Goal: Find specific page/section: Find specific page/section

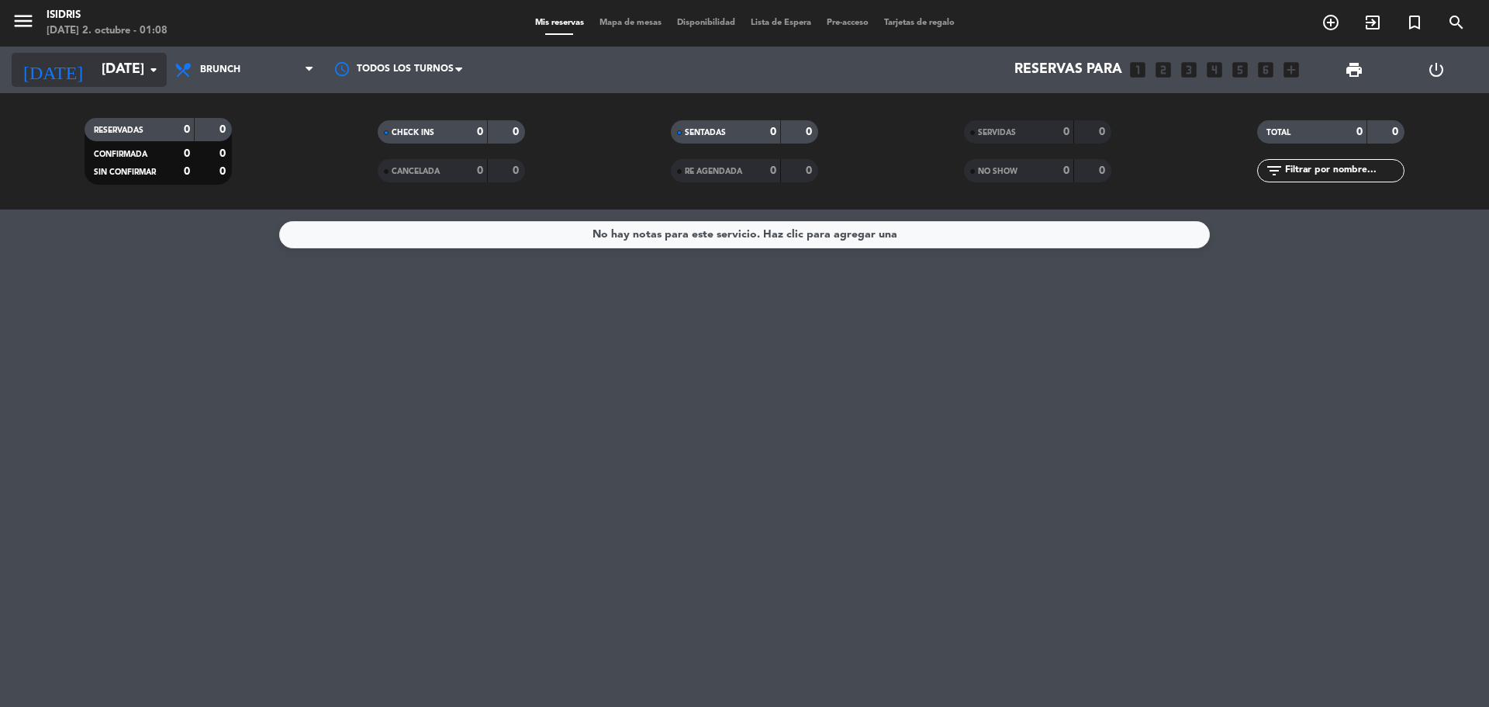
click at [140, 81] on input "[DATE]" at bounding box center [184, 69] width 180 height 31
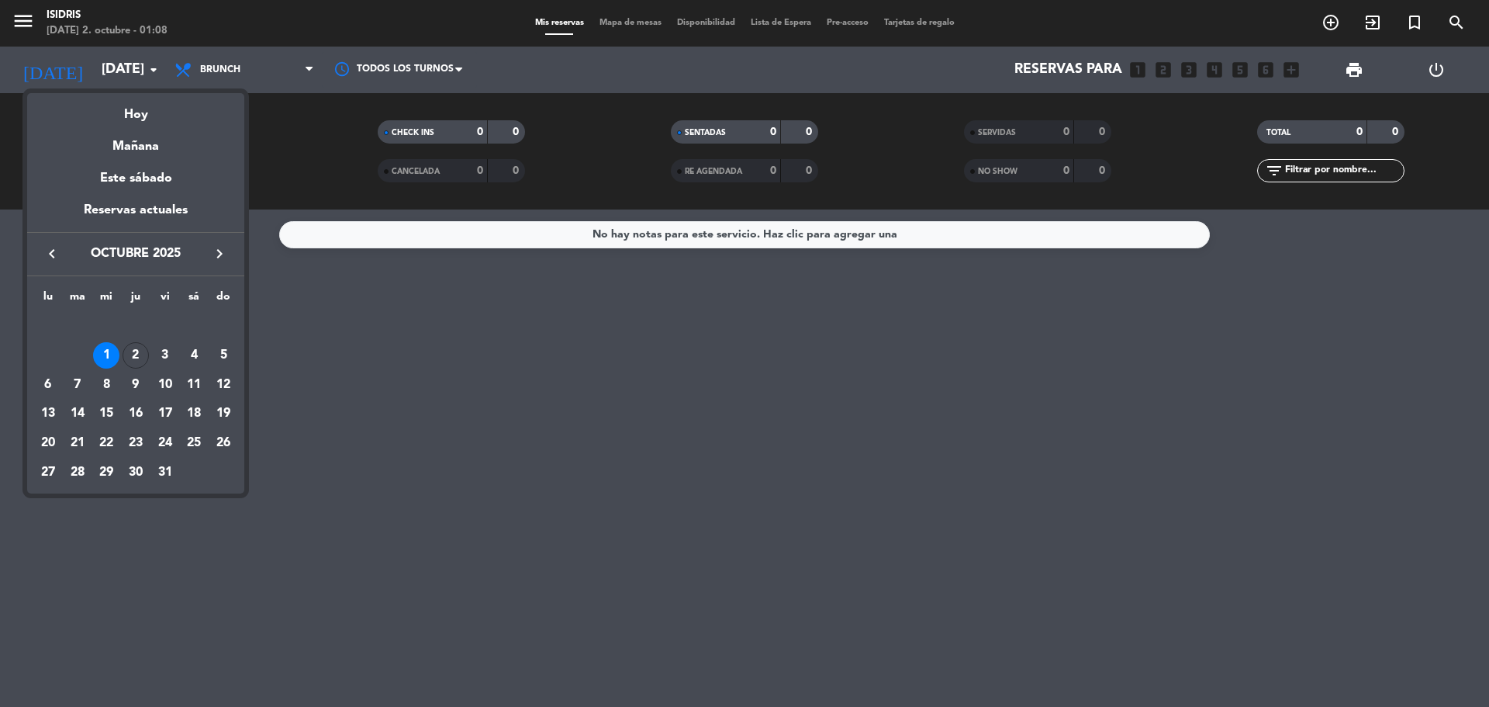
click at [52, 253] on icon "keyboard_arrow_left" at bounding box center [52, 253] width 19 height 19
click at [219, 244] on icon "keyboard_arrow_right" at bounding box center [219, 253] width 19 height 19
click at [116, 347] on td "1" at bounding box center [106, 355] width 29 height 29
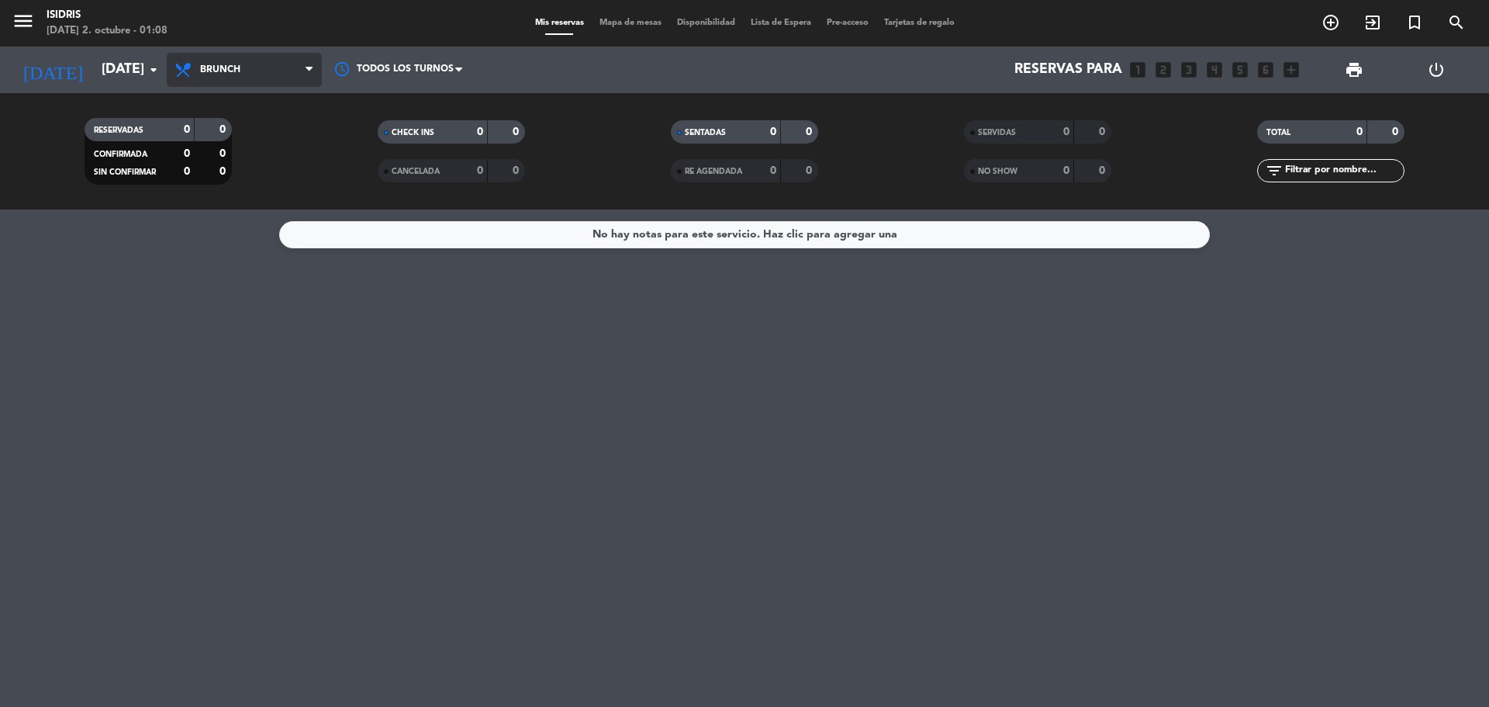
click at [216, 83] on span "Brunch" at bounding box center [244, 70] width 155 height 34
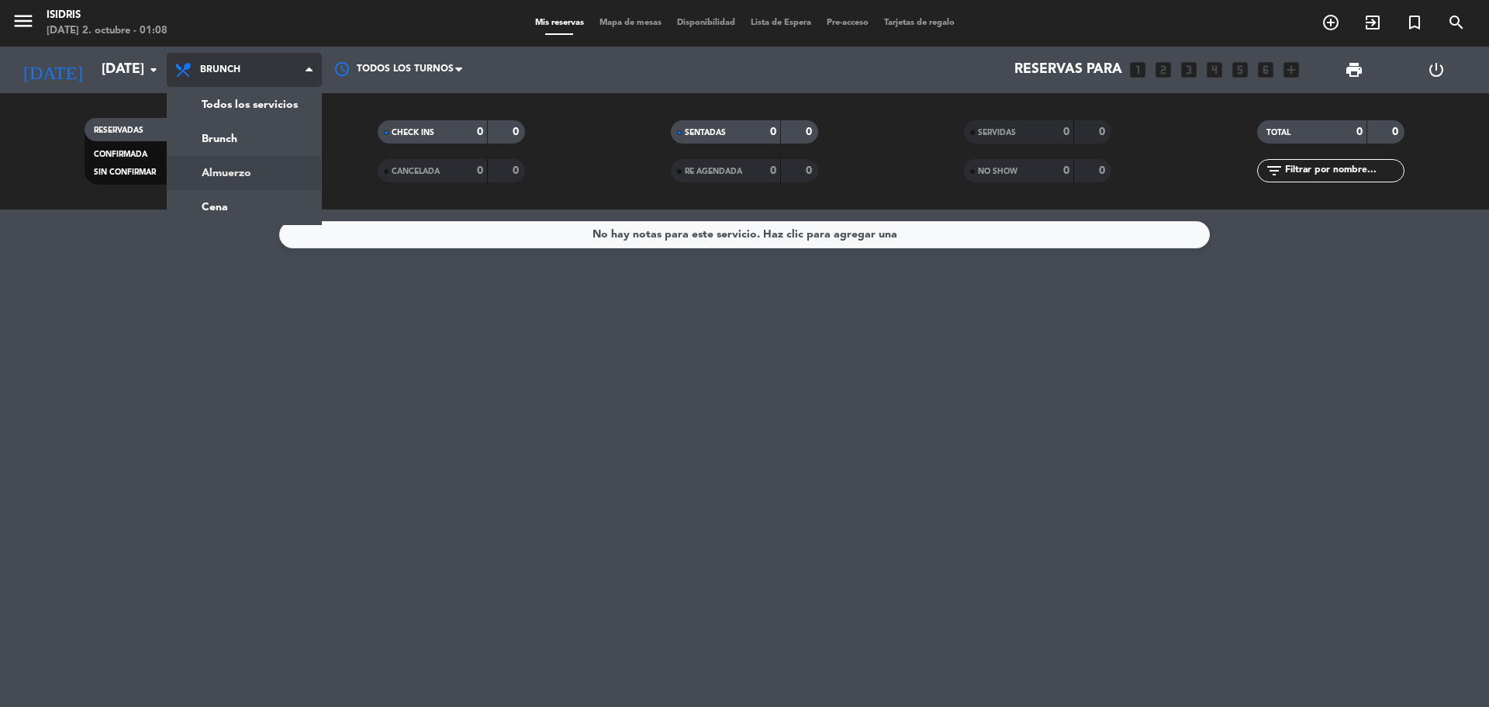
click at [235, 164] on div "menu isidris [DATE] 2. octubre - 01:08 Mis reservas Mapa de mesas Disponibilida…" at bounding box center [744, 104] width 1489 height 209
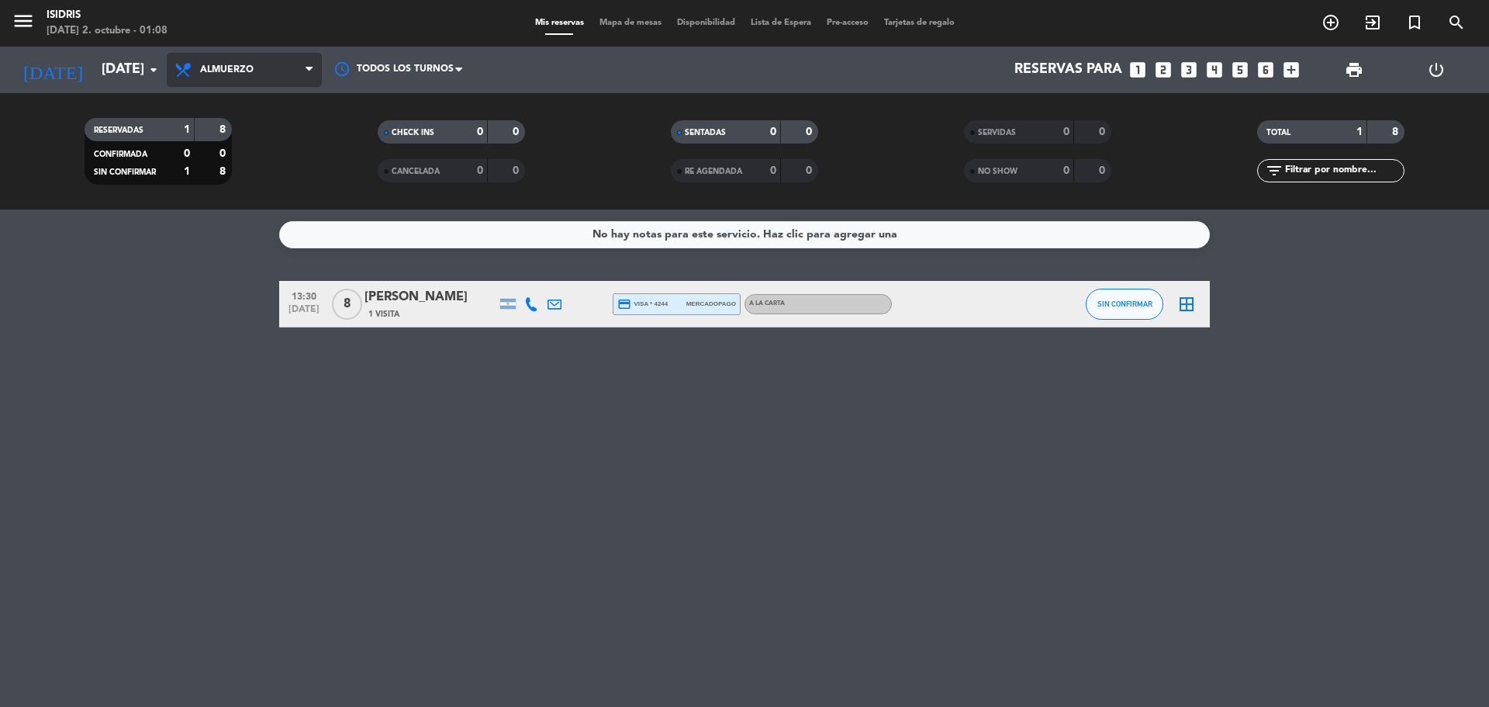
click at [263, 80] on span "Almuerzo" at bounding box center [244, 70] width 155 height 34
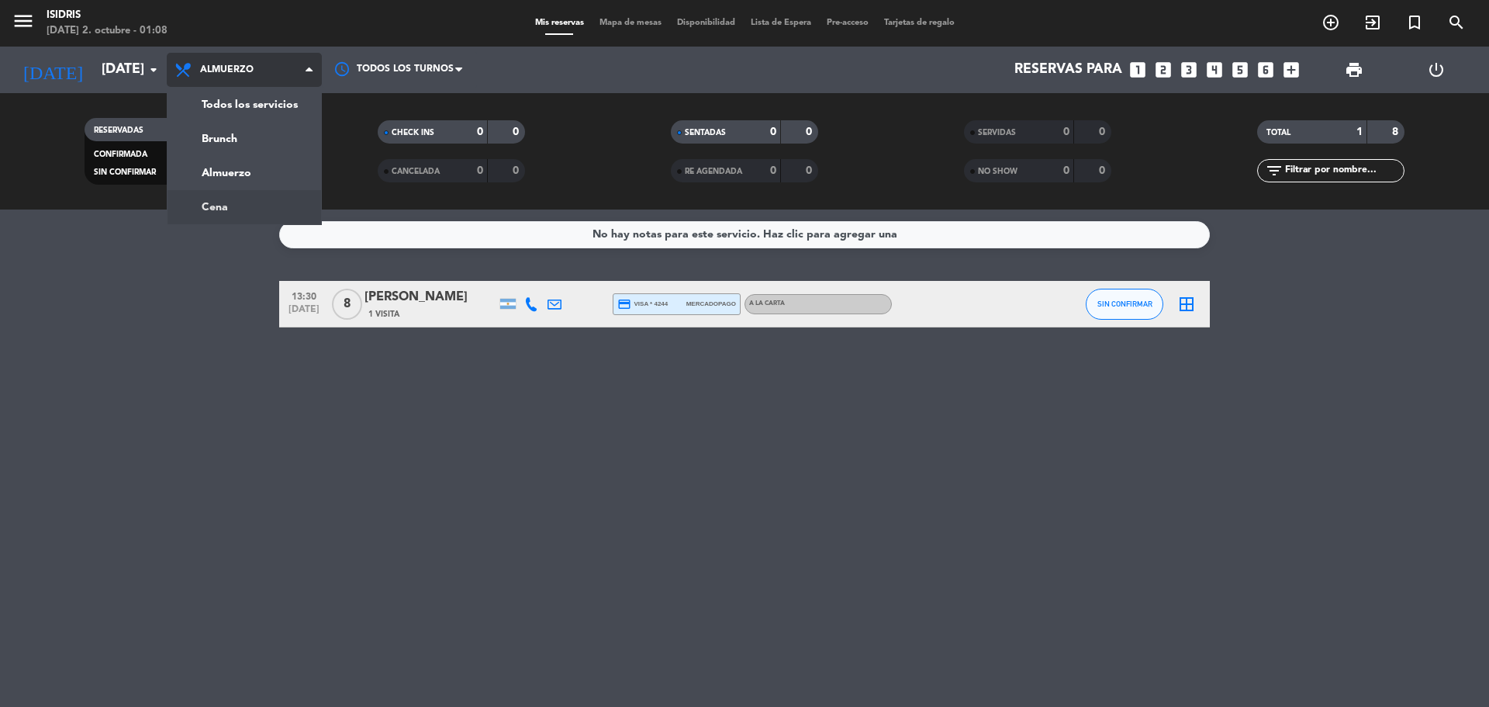
click at [280, 195] on div "menu isidris [DATE] 2. octubre - 01:08 Mis reservas Mapa de mesas Disponibilida…" at bounding box center [744, 104] width 1489 height 209
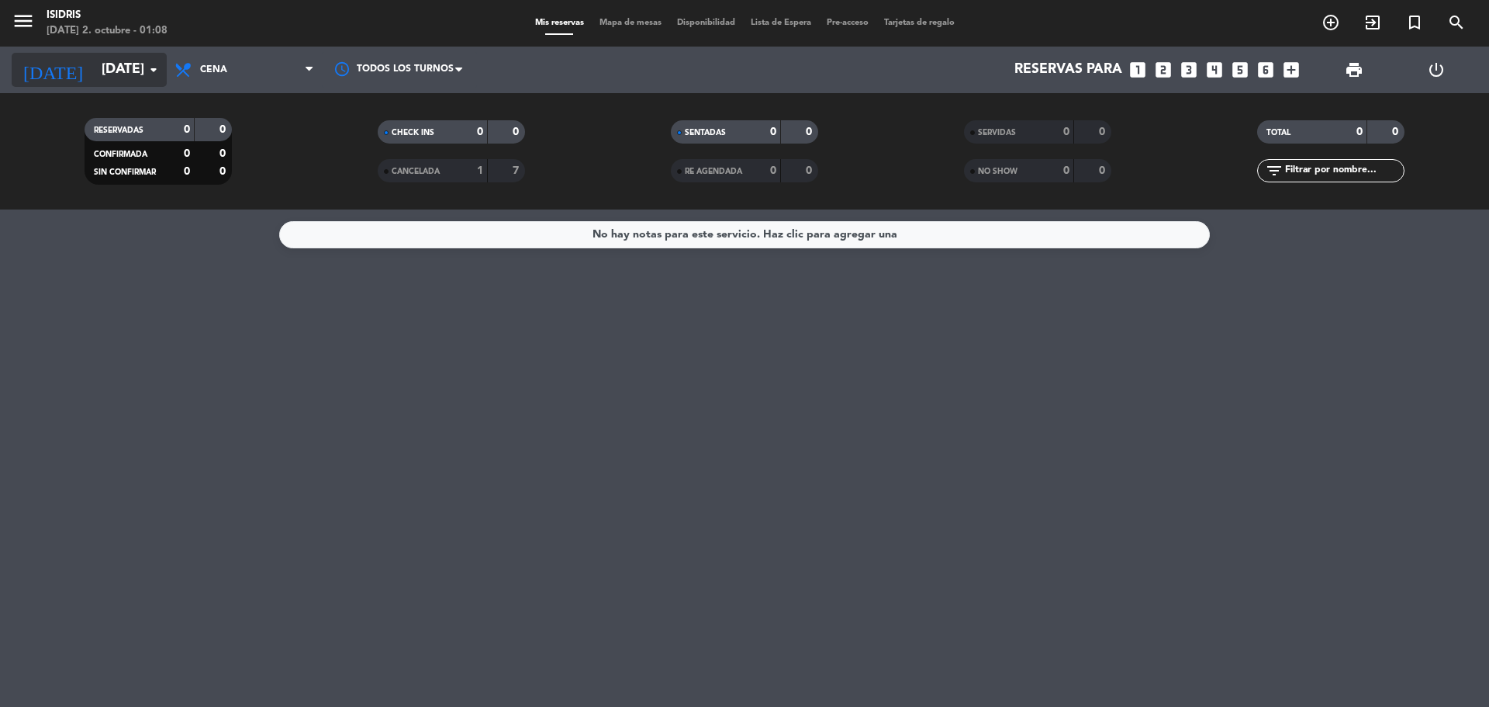
click at [144, 69] on icon "arrow_drop_down" at bounding box center [153, 70] width 19 height 19
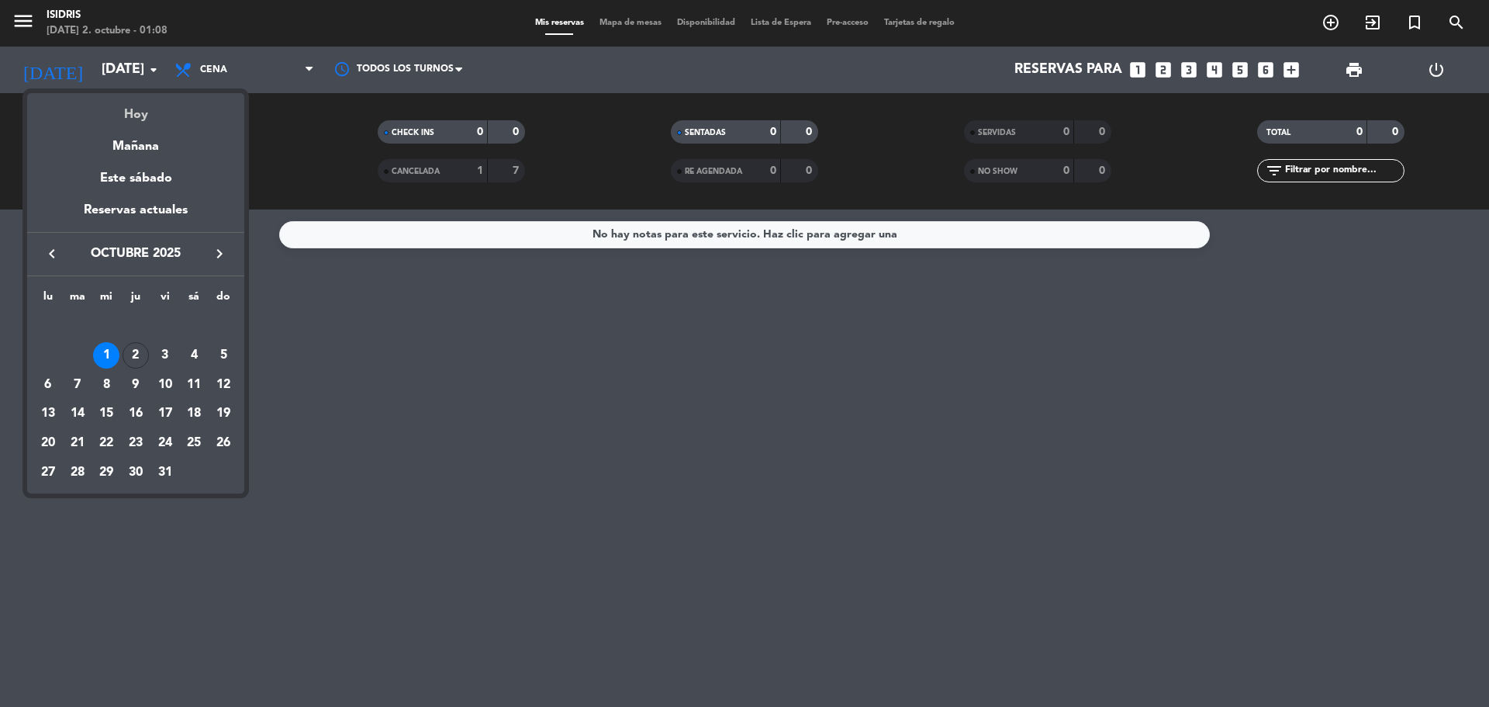
click at [143, 112] on div "Hoy" at bounding box center [135, 109] width 217 height 32
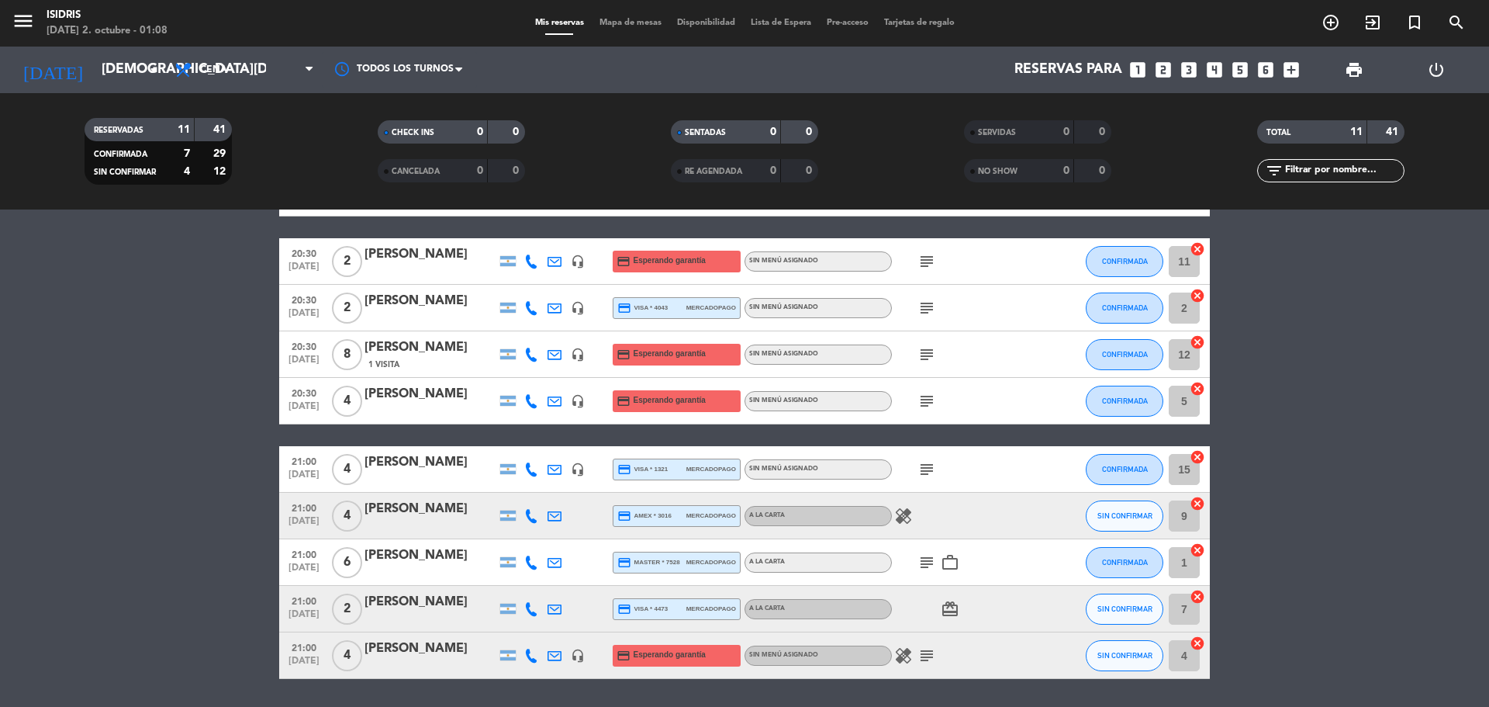
scroll to position [130, 0]
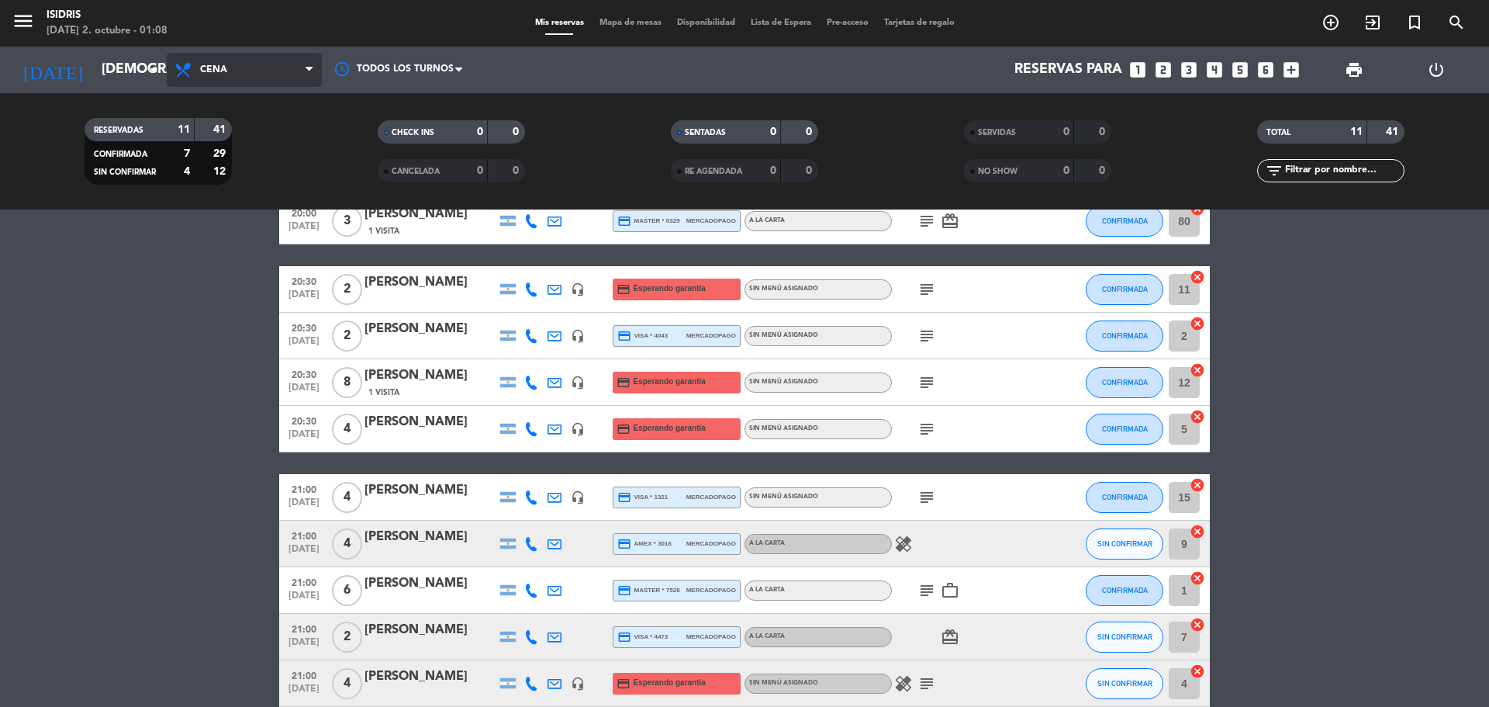
click at [185, 70] on icon at bounding box center [185, 70] width 22 height 19
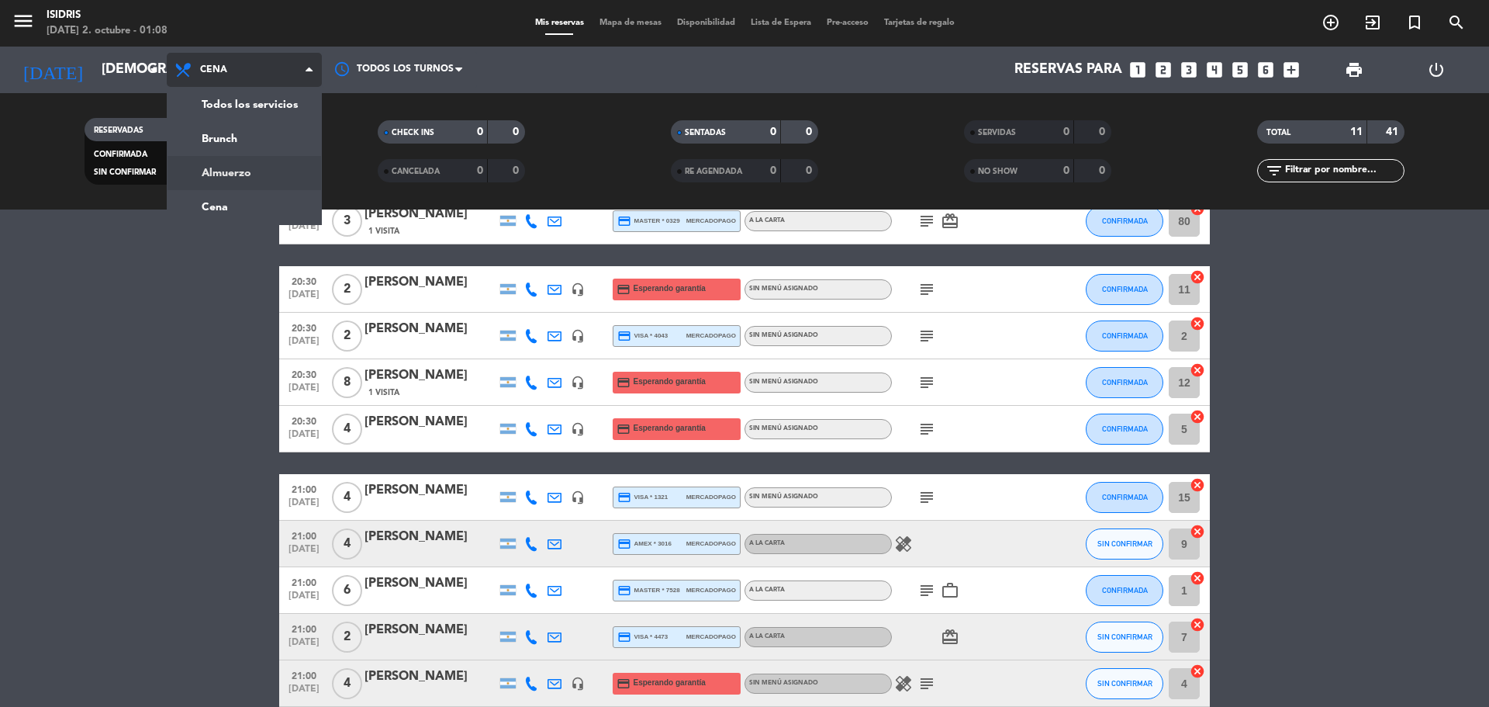
click at [230, 169] on div "menu isidris [DATE] 2. octubre - 01:08 Mis reservas Mapa de mesas Disponibilida…" at bounding box center [744, 104] width 1489 height 209
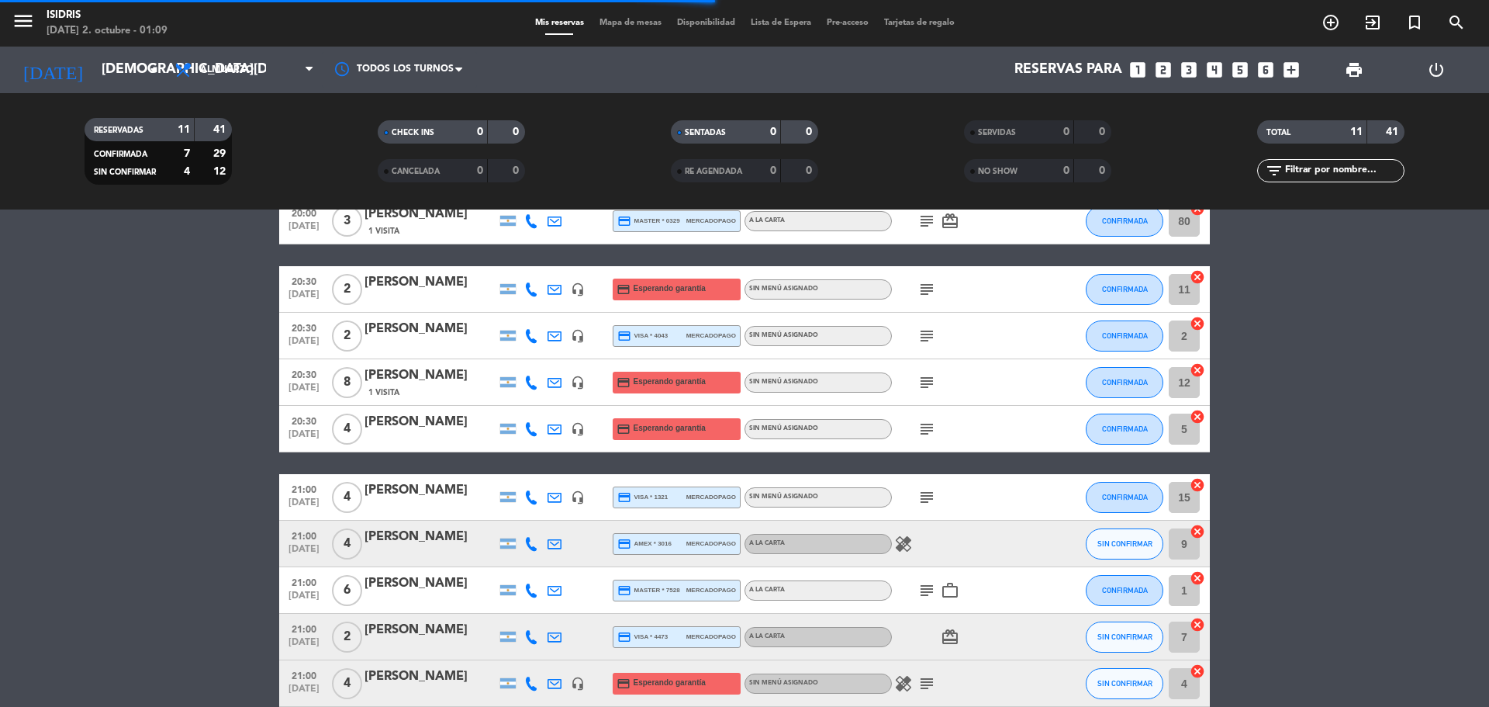
scroll to position [0, 0]
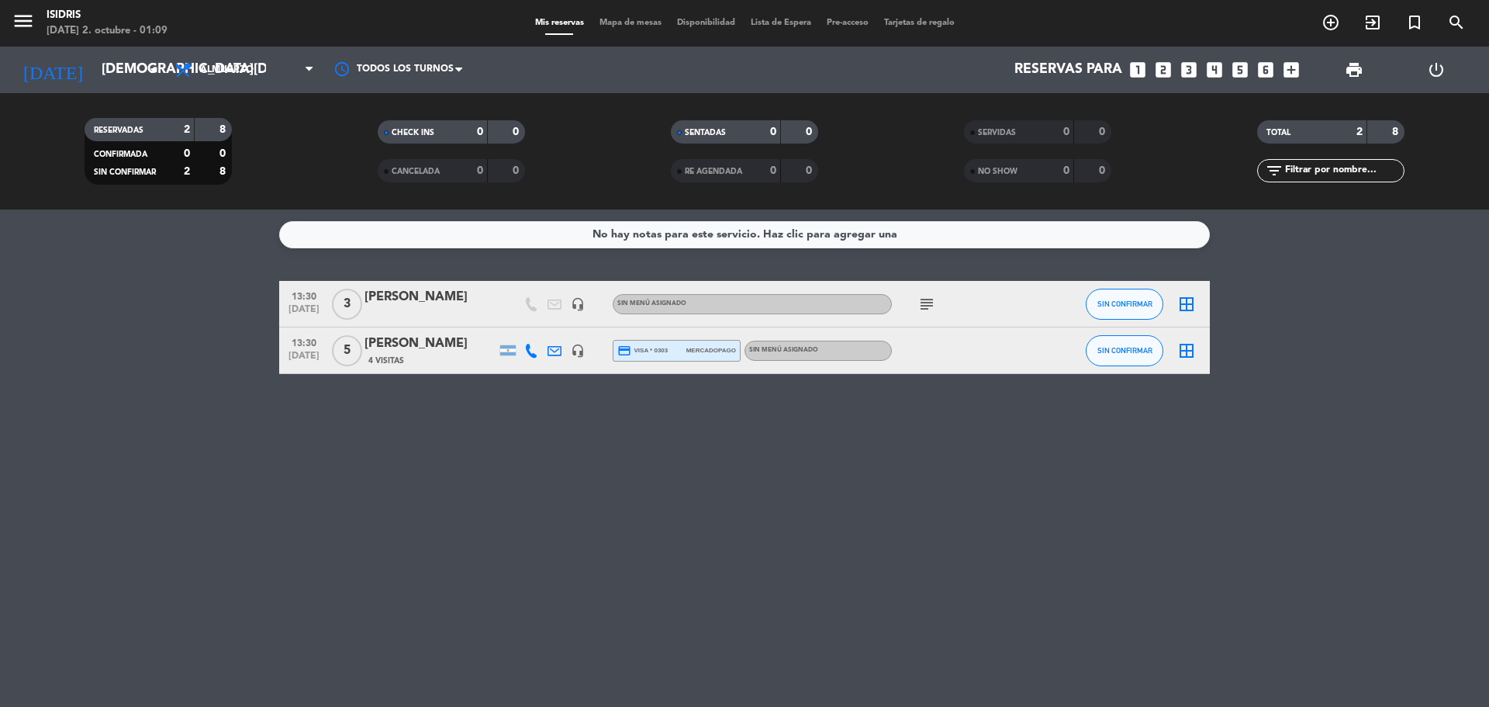
click at [15, 19] on icon "menu" at bounding box center [23, 20] width 23 height 23
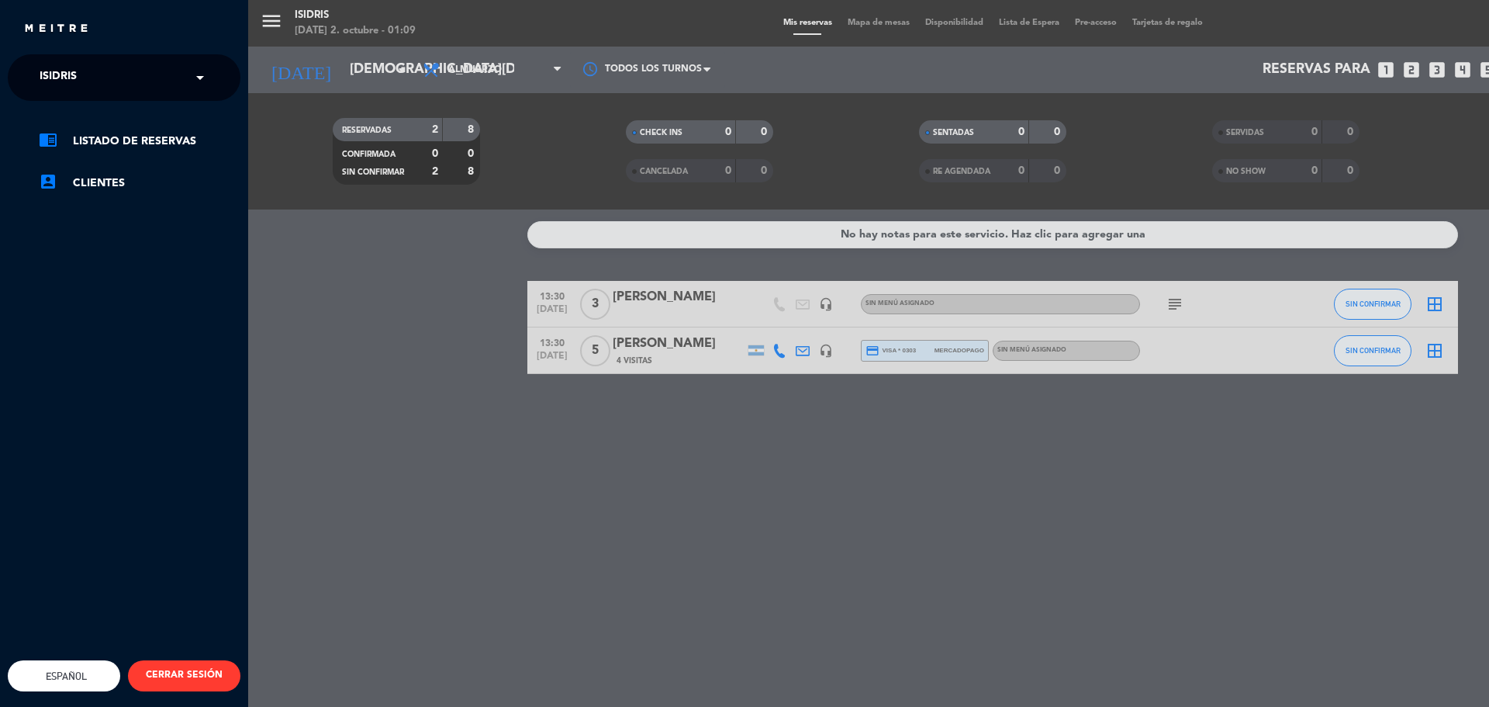
click at [73, 81] on span "isidris" at bounding box center [58, 77] width 37 height 33
click at [84, 142] on span "Lobby Bar - Puesto del Indio" at bounding box center [103, 143] width 175 height 18
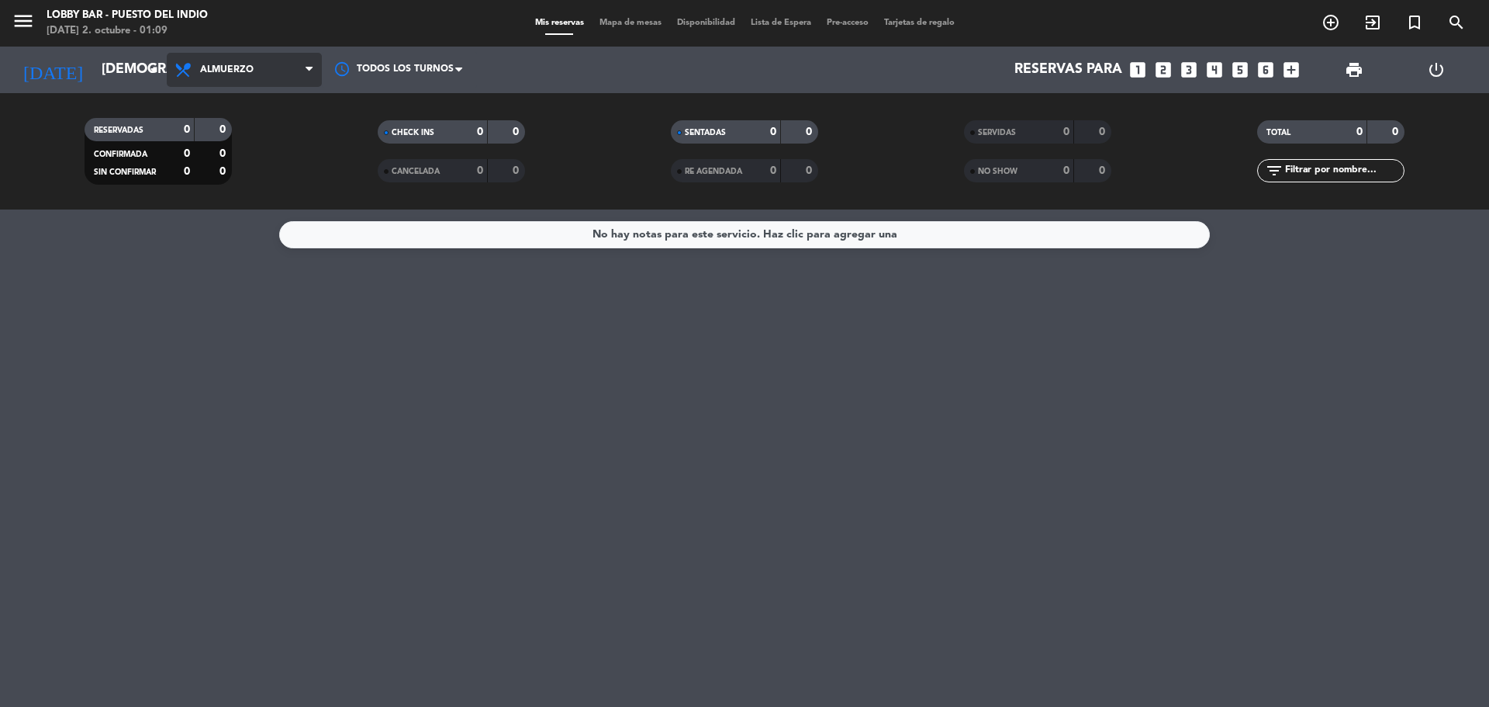
click at [295, 64] on span "Almuerzo" at bounding box center [244, 70] width 155 height 34
click at [246, 168] on div "menu Lobby Bar - Puesto del Indio [DATE] 2. octubre - 01:09 Mis reservas Mapa d…" at bounding box center [744, 104] width 1489 height 209
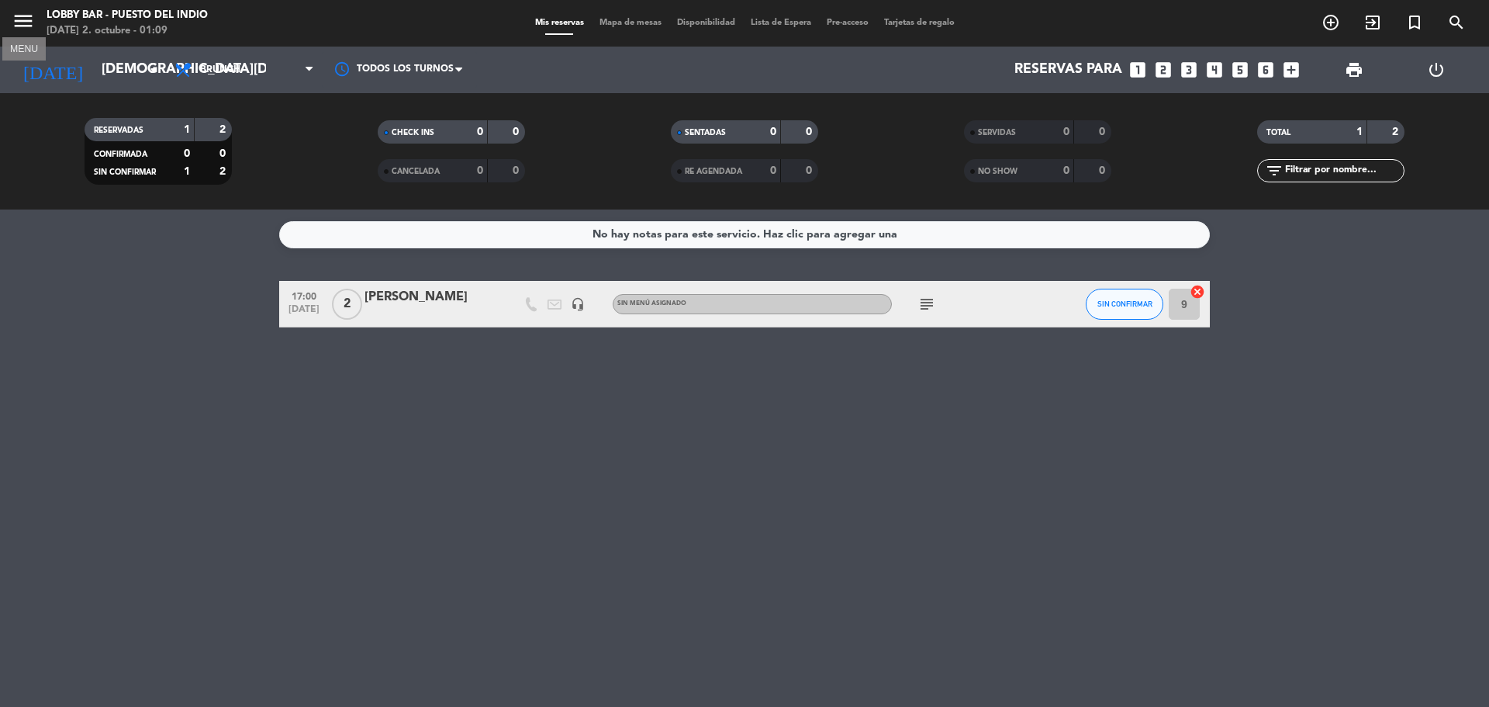
click at [24, 23] on icon "menu" at bounding box center [23, 20] width 23 height 23
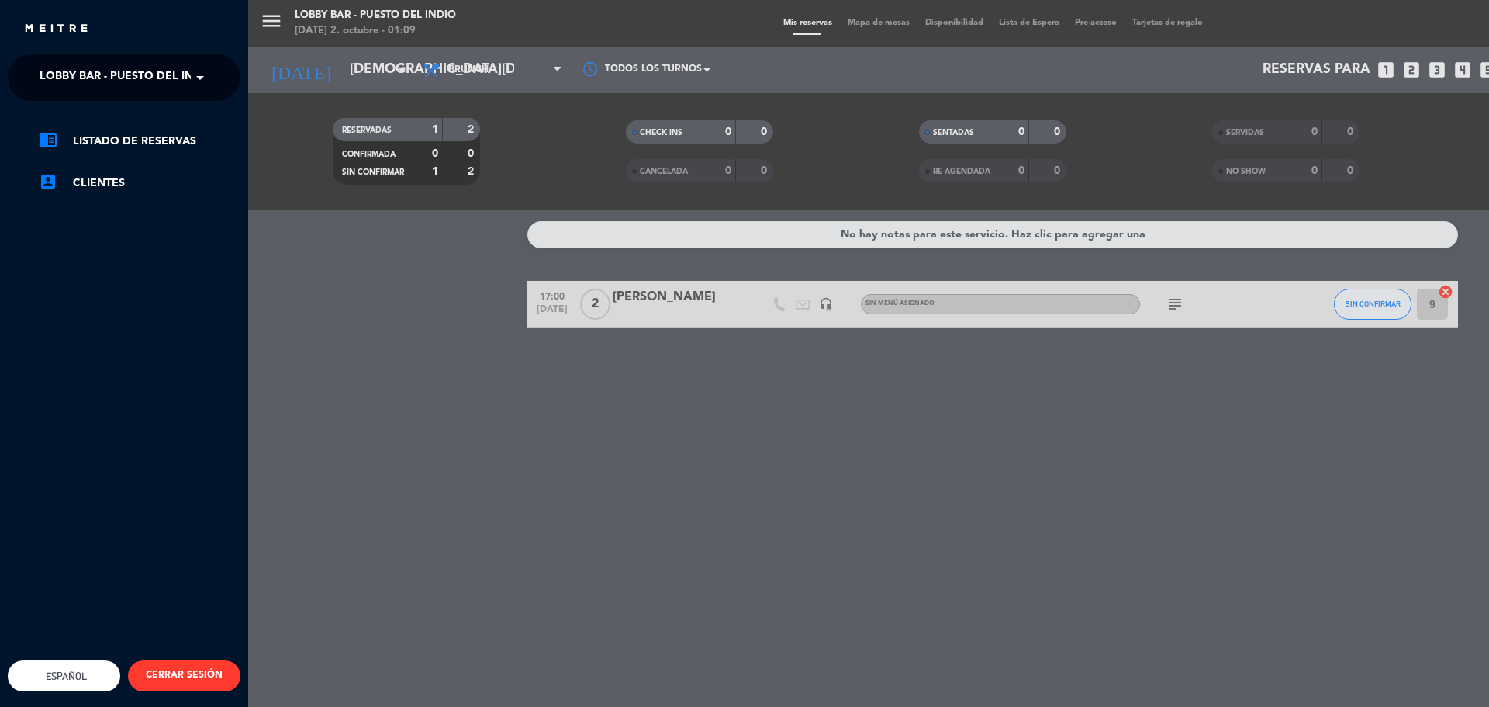
click at [310, 70] on div "menu Lobby Bar - Puesto del Indio [DATE] 2. octubre - 01:09 Mis reservas Mapa d…" at bounding box center [992, 353] width 1489 height 707
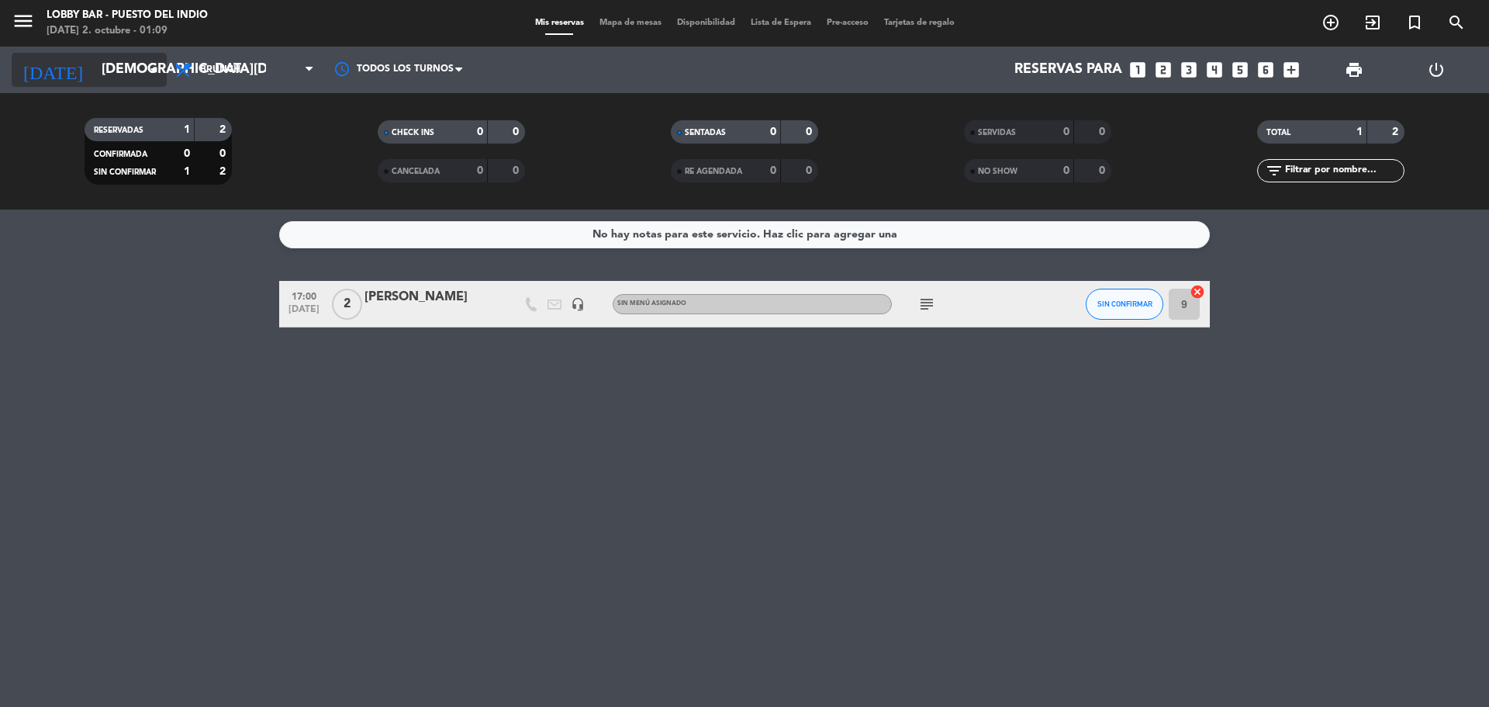
click at [119, 81] on input "[DEMOGRAPHIC_DATA][DATE]" at bounding box center [184, 69] width 180 height 31
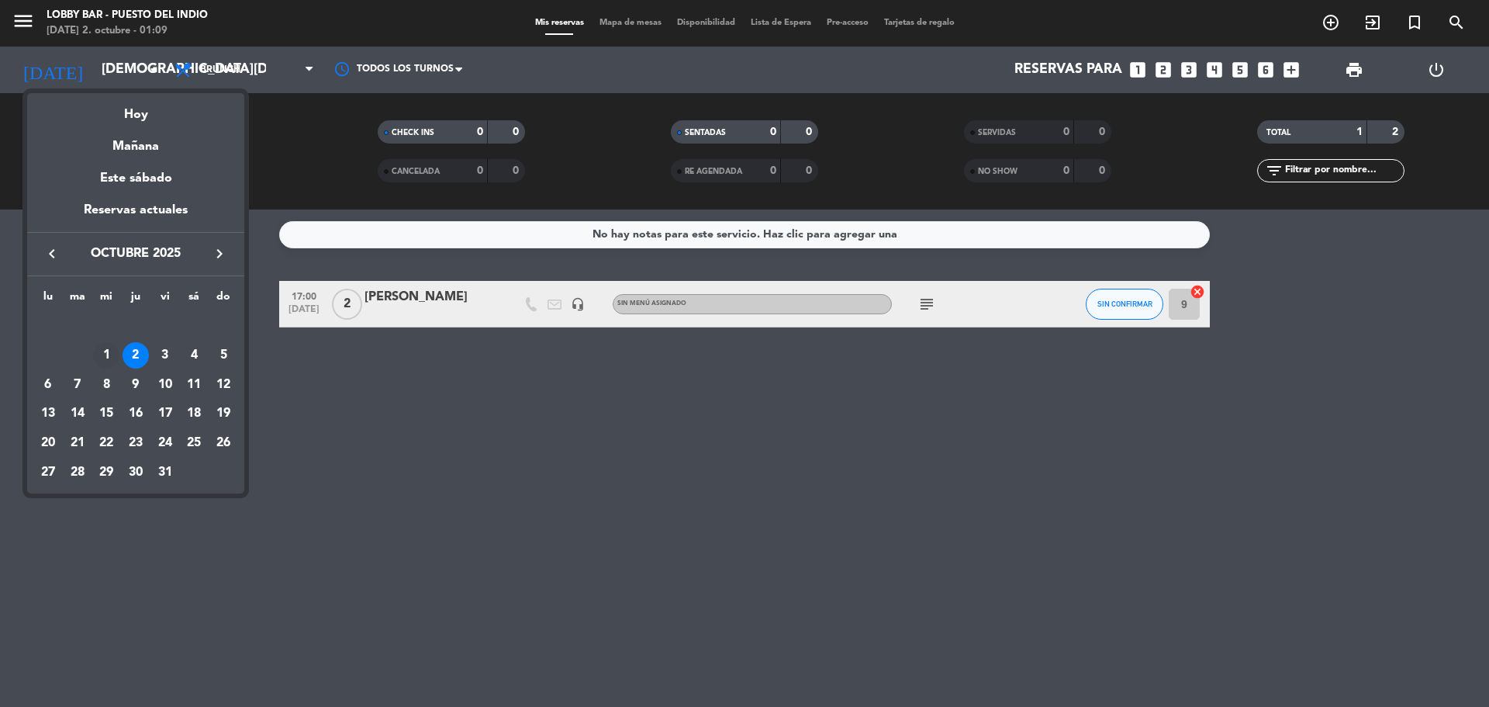
click at [112, 358] on div "1" at bounding box center [106, 355] width 26 height 26
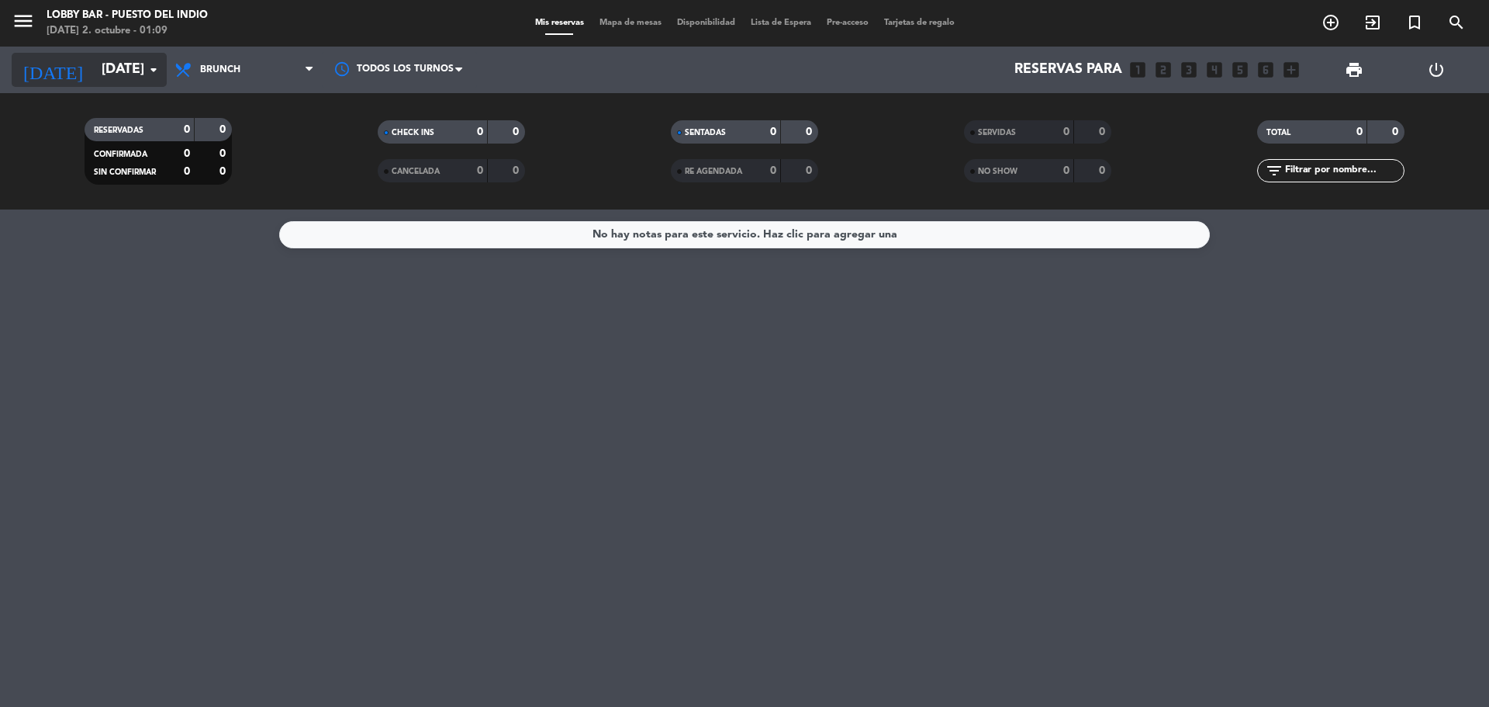
click at [122, 80] on input "[DATE]" at bounding box center [184, 69] width 180 height 31
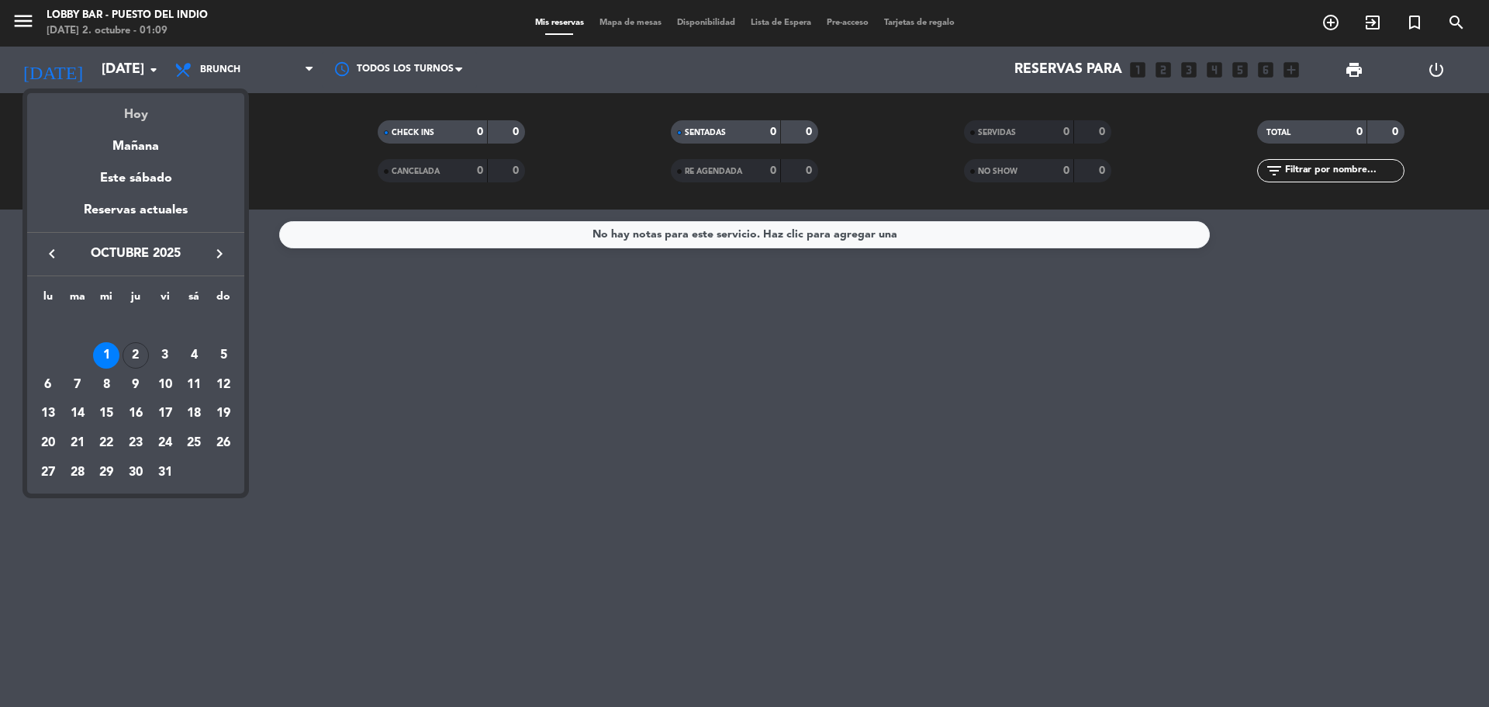
click at [129, 110] on div "Hoy" at bounding box center [135, 109] width 217 height 32
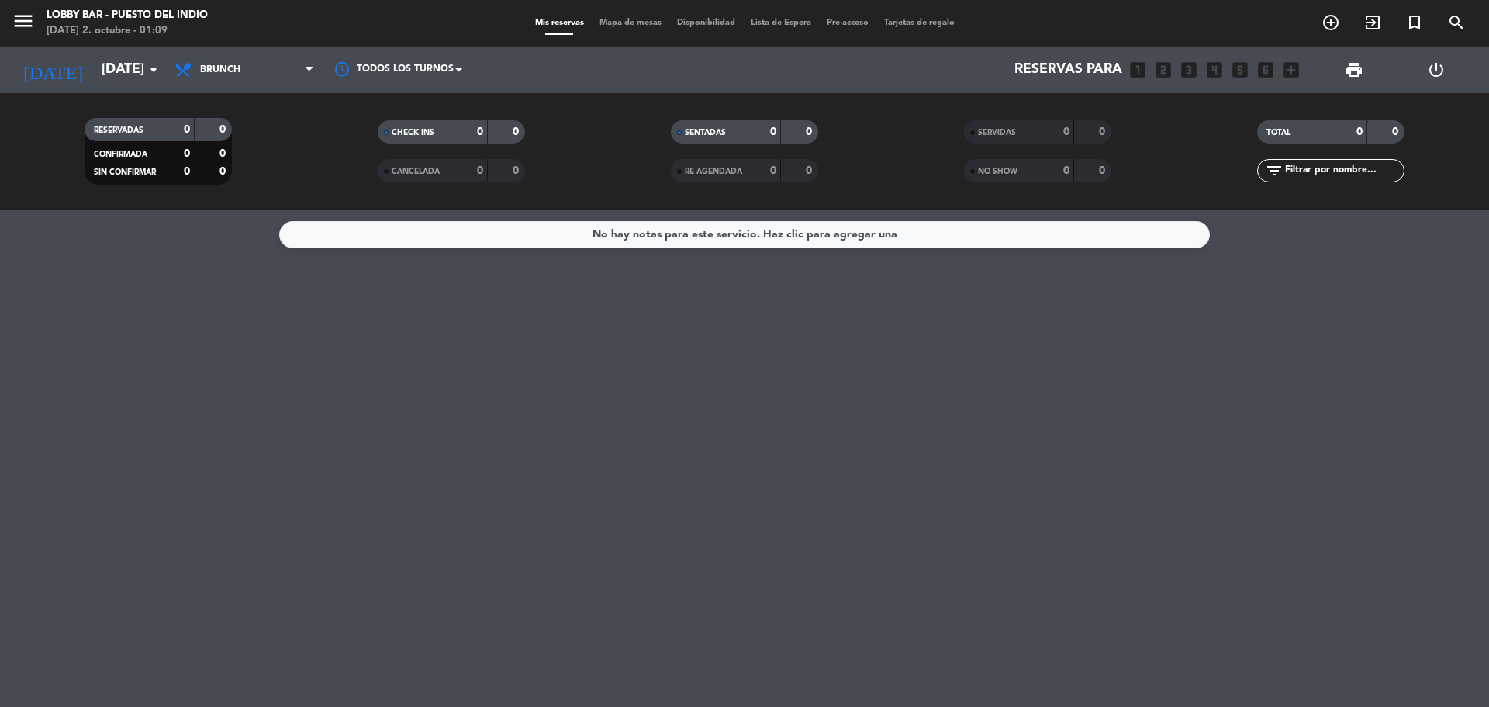
type input "[DEMOGRAPHIC_DATA][DATE]"
click at [11, 19] on div "menu MENU Lobby Bar - Puesto del Indio [DATE] 2. octubre - 01:09" at bounding box center [186, 23] width 372 height 36
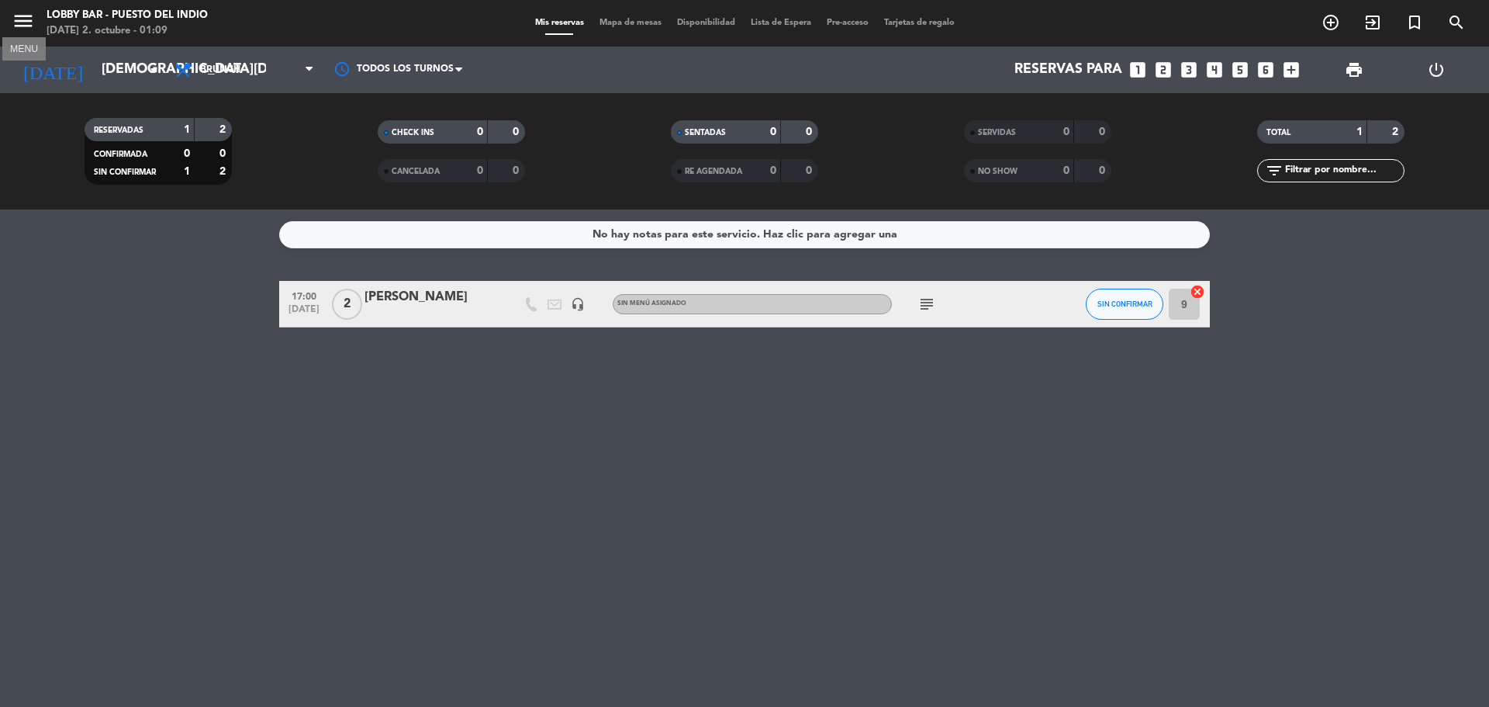
click at [31, 30] on icon "menu" at bounding box center [23, 20] width 23 height 23
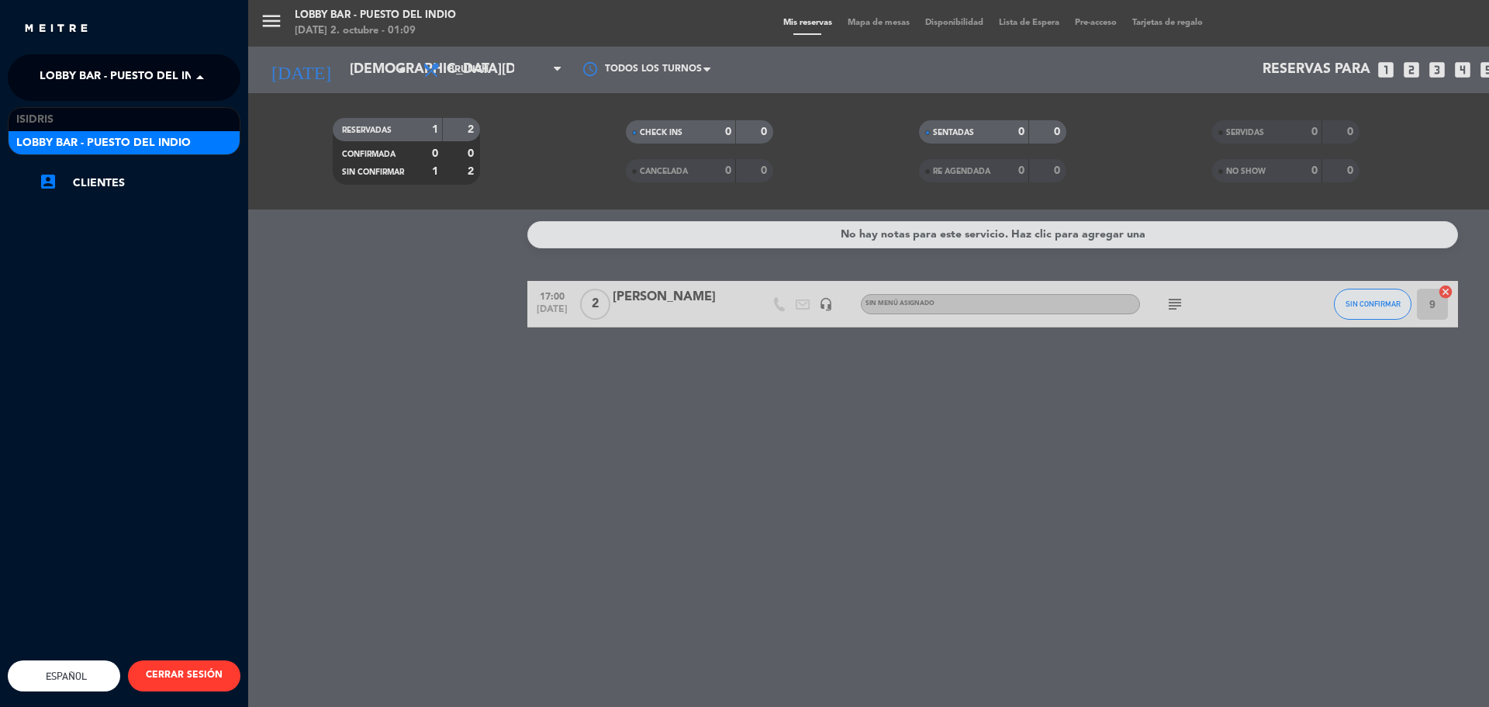
click at [50, 61] on span "Lobby Bar - Puesto del Indio" at bounding box center [127, 77] width 175 height 33
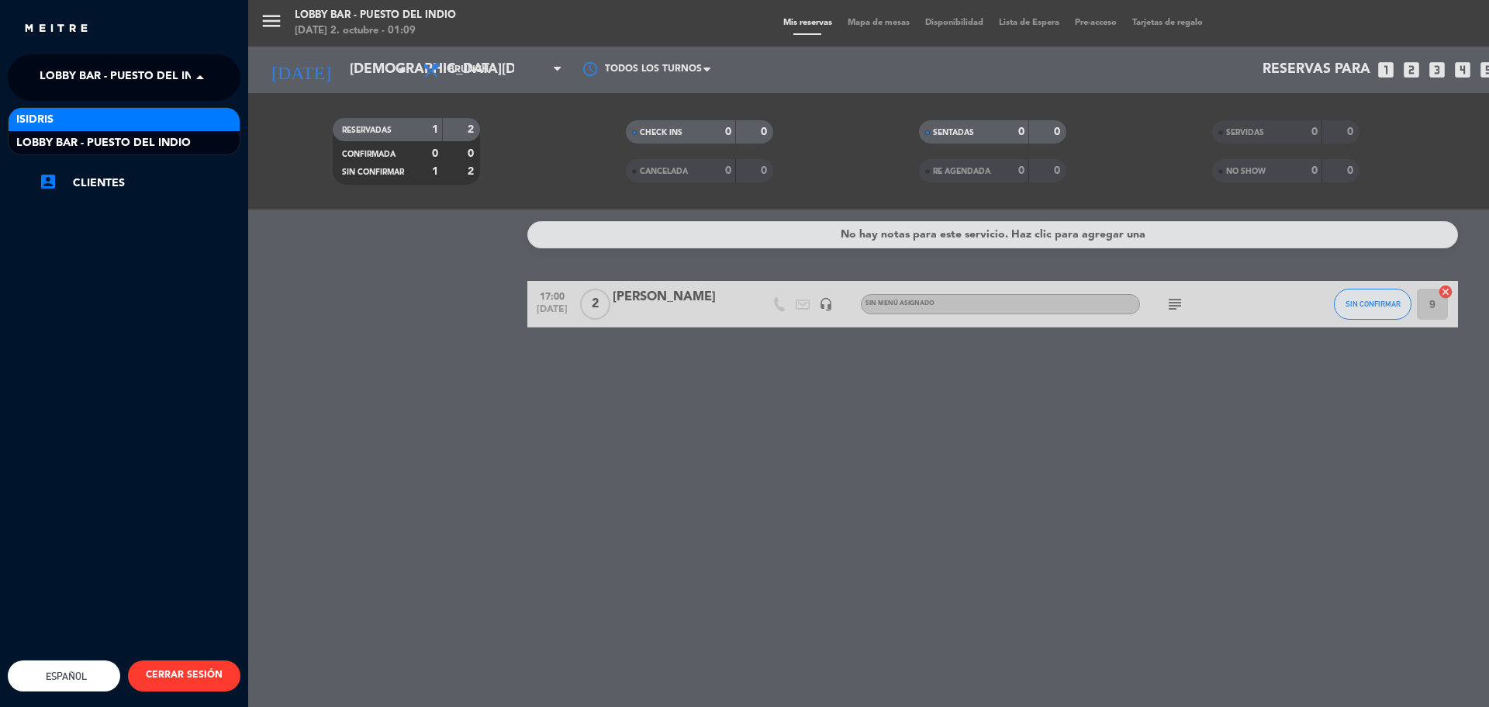
click at [76, 123] on div "isidris" at bounding box center [124, 119] width 231 height 23
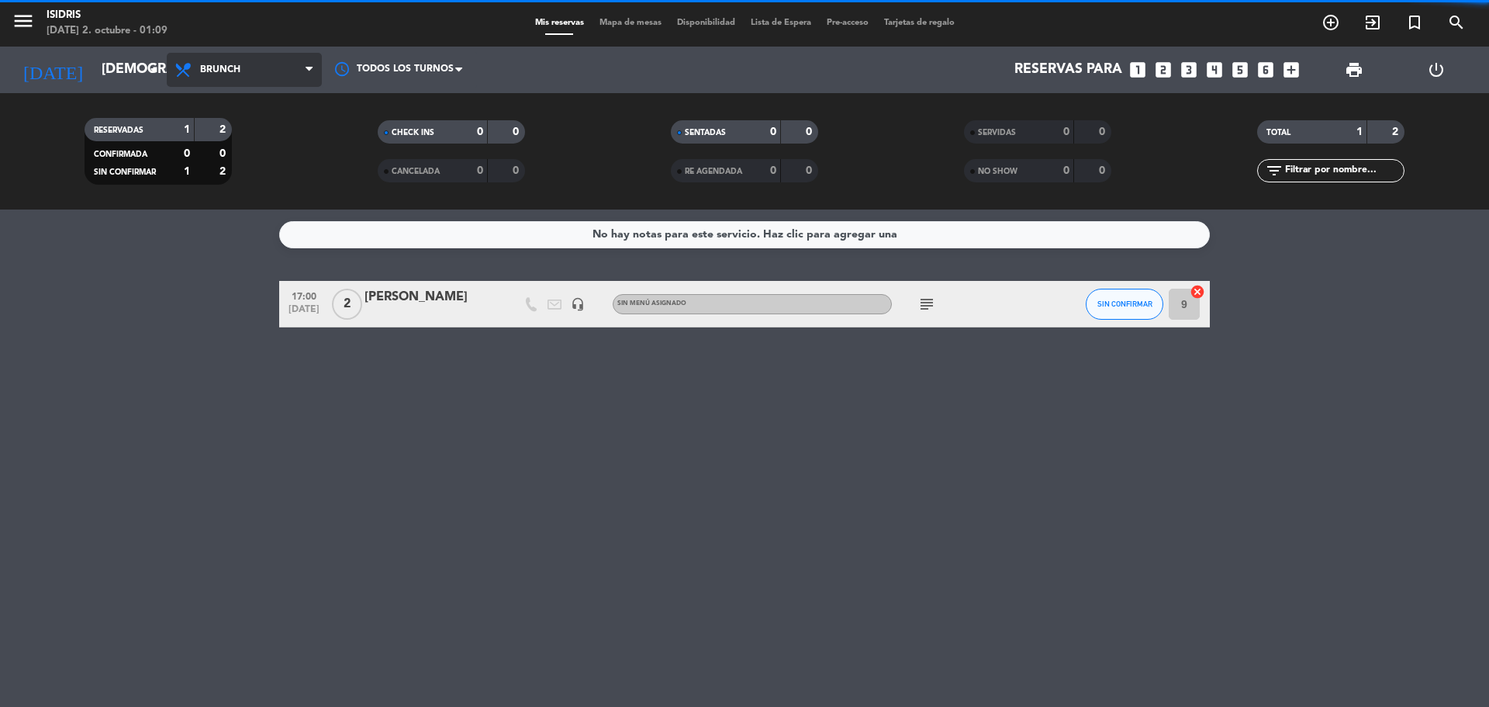
click at [208, 68] on span "Brunch" at bounding box center [220, 69] width 40 height 11
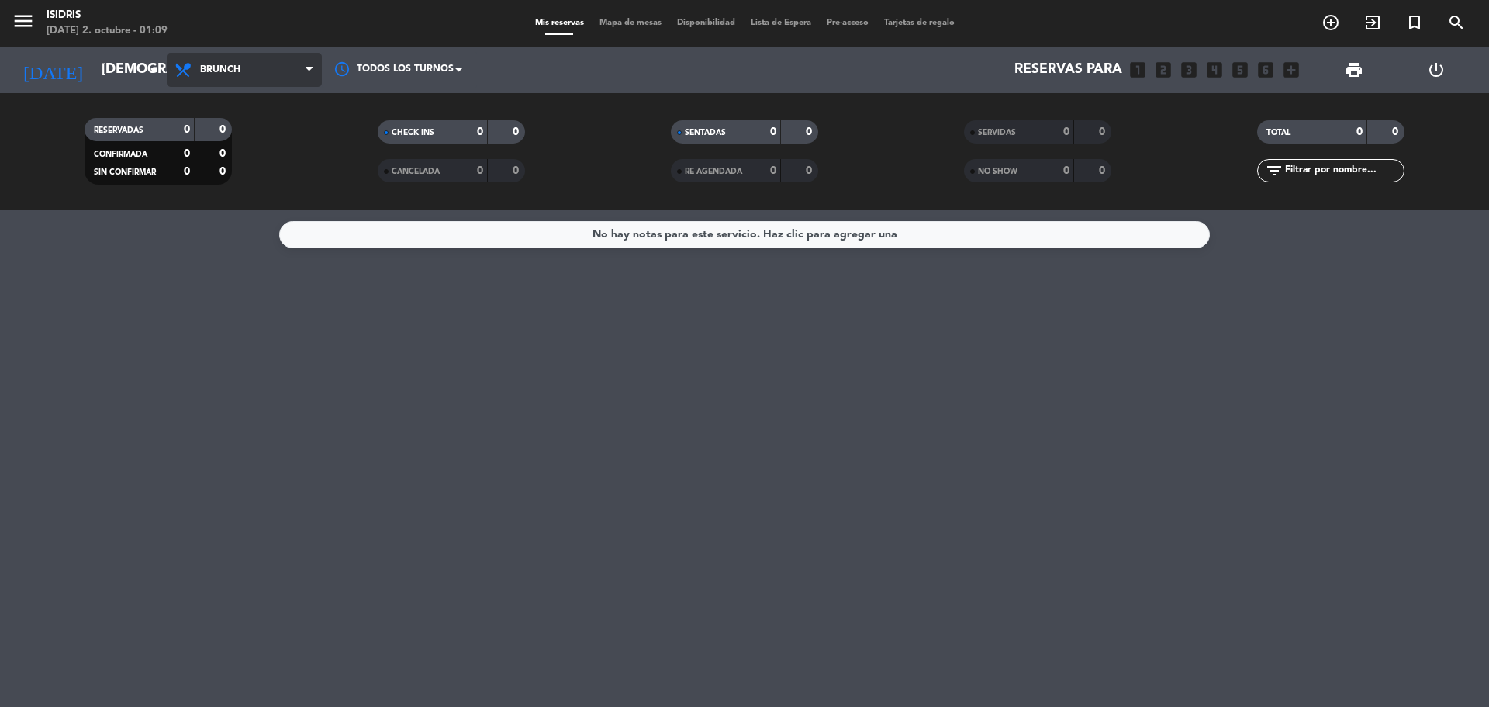
click at [258, 85] on span "Brunch" at bounding box center [244, 70] width 155 height 34
click at [244, 169] on div "menu isidris [DATE] 2. octubre - 01:09 Mis reservas Mapa de mesas Disponibilida…" at bounding box center [744, 104] width 1489 height 209
